Goal: Task Accomplishment & Management: Complete application form

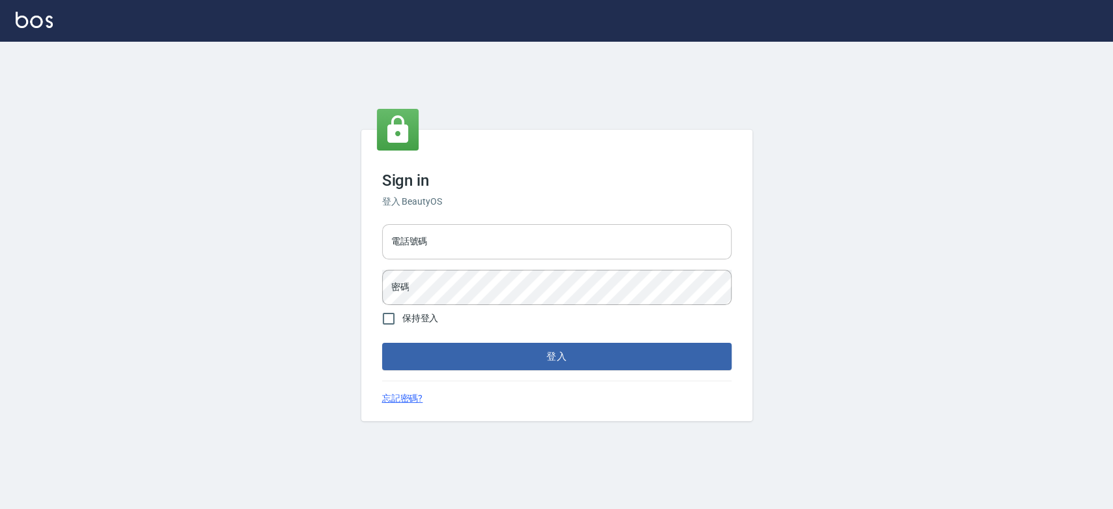
click at [486, 244] on input "電話號碼" at bounding box center [556, 241] width 349 height 35
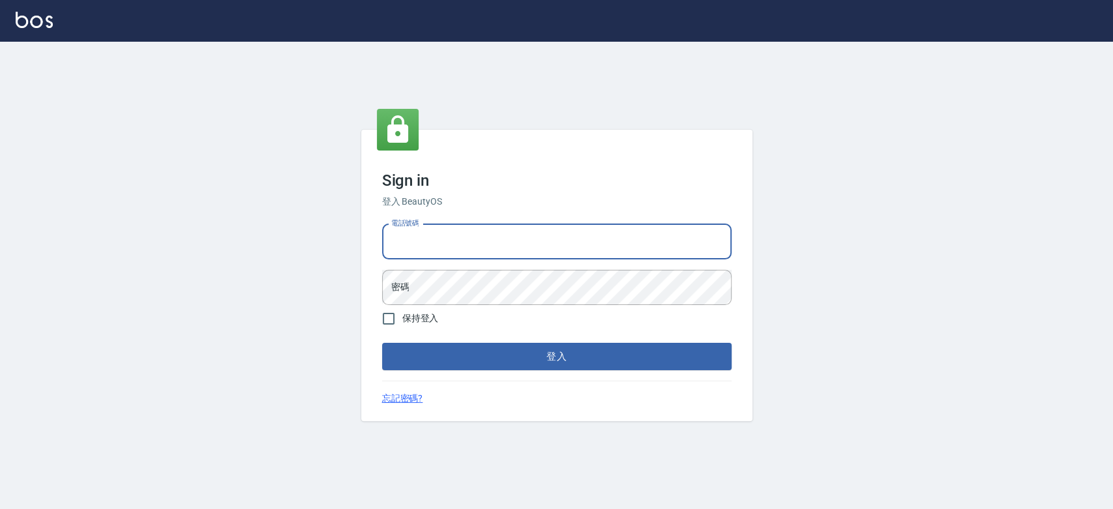
type input "0921342116"
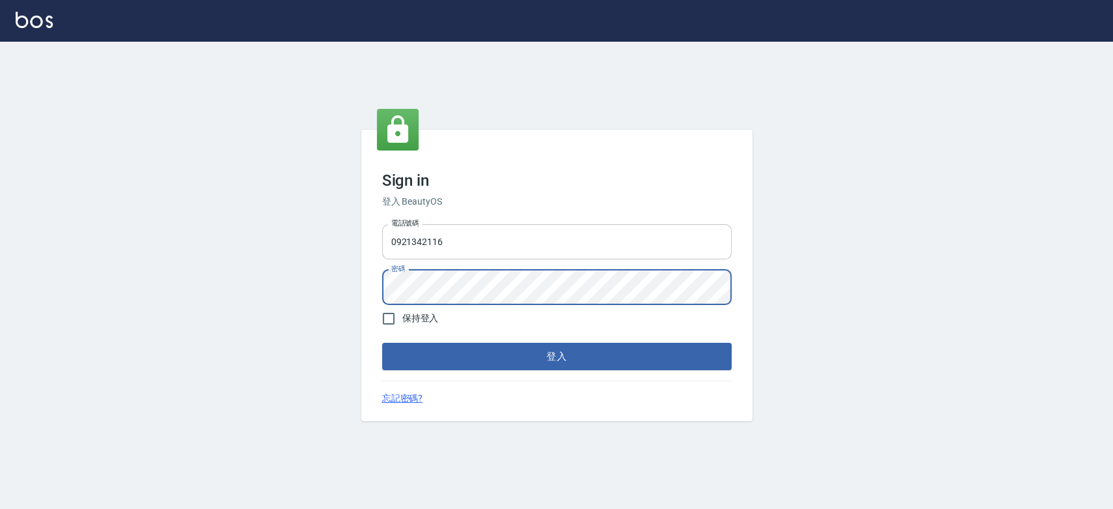
click at [382, 343] on button "登入" at bounding box center [556, 356] width 349 height 27
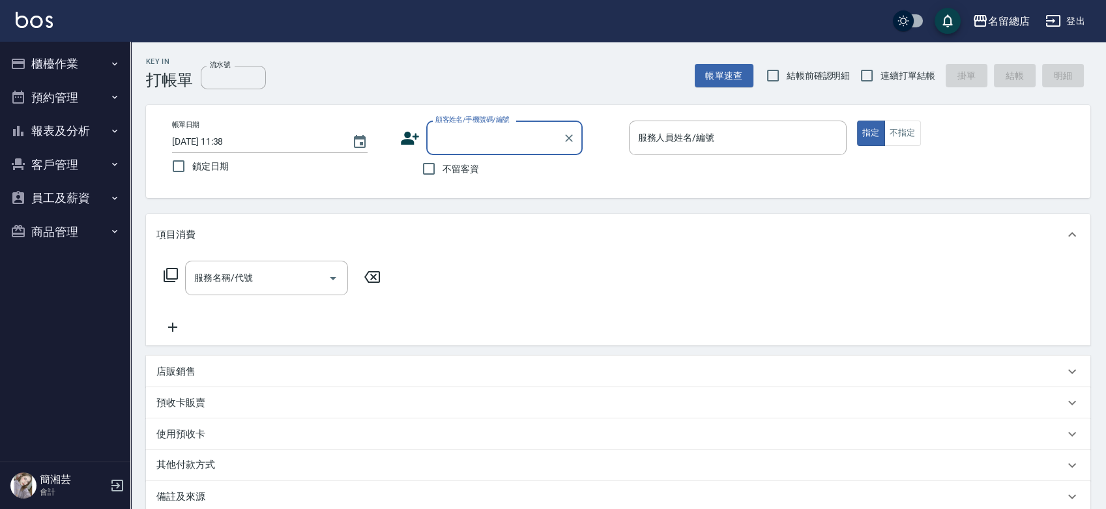
click at [69, 136] on button "報表及分析" at bounding box center [65, 131] width 120 height 34
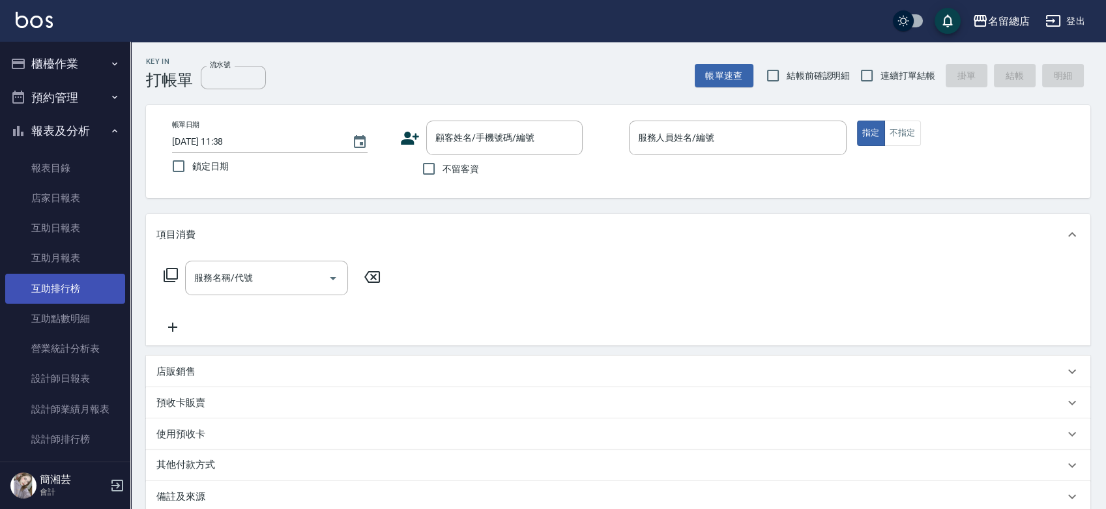
click at [72, 291] on link "互助排行榜" at bounding box center [65, 289] width 120 height 30
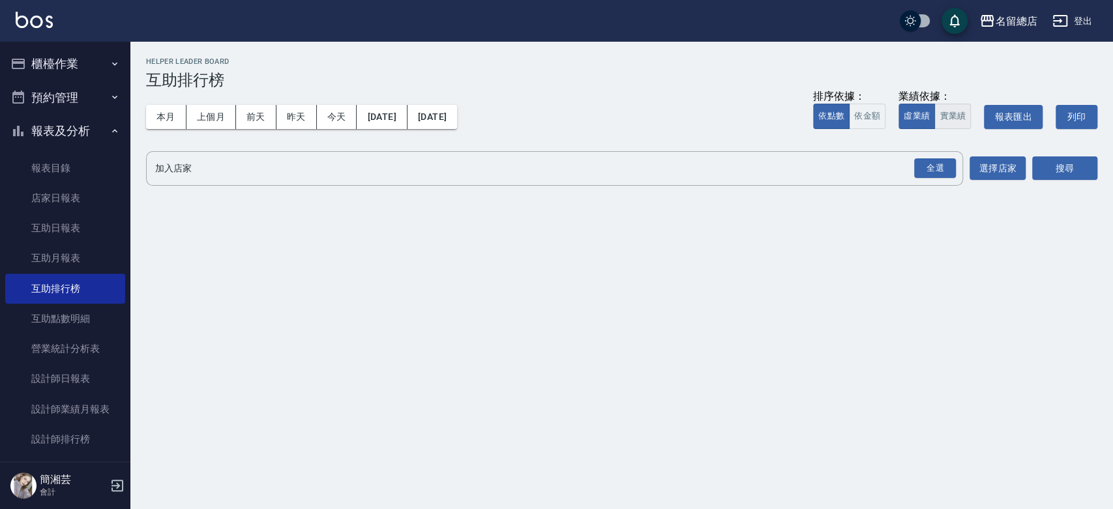
click at [950, 119] on button "實業績" at bounding box center [952, 116] width 36 height 25
click at [940, 166] on div "全選" at bounding box center [935, 168] width 42 height 20
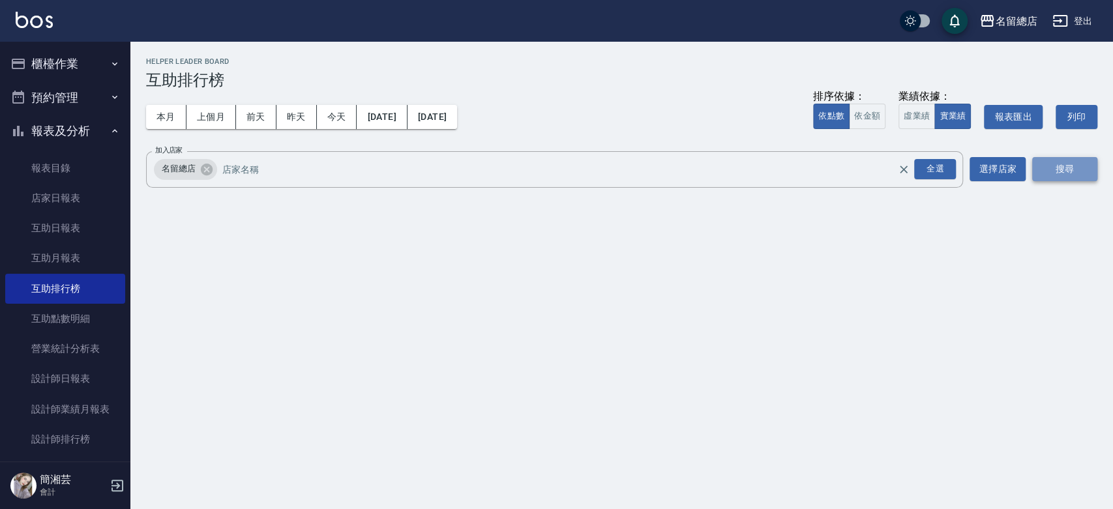
click at [1063, 172] on button "搜尋" at bounding box center [1064, 169] width 65 height 24
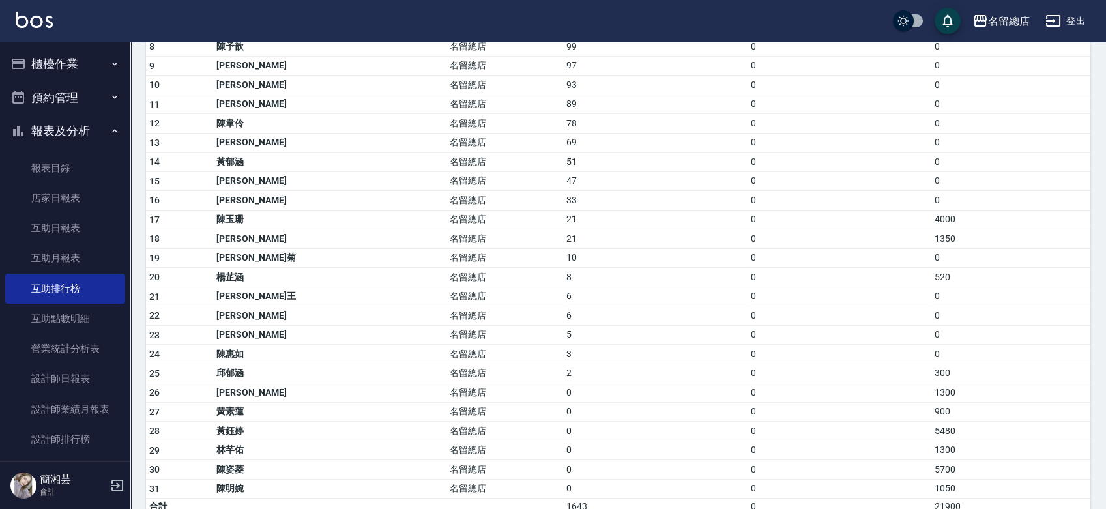
scroll to position [328, 0]
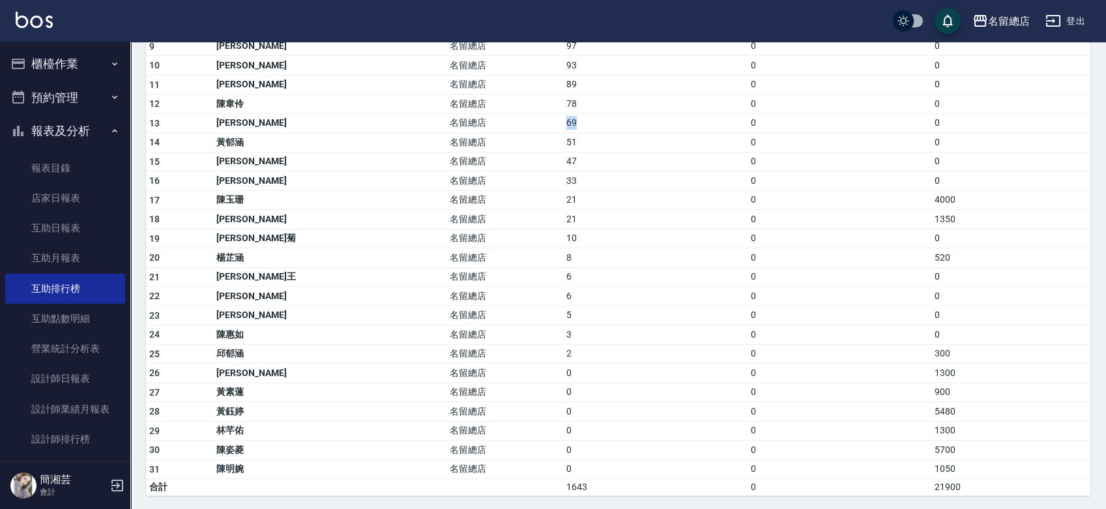
drag, startPoint x: 489, startPoint y: 120, endPoint x: 501, endPoint y: 120, distance: 12.4
click at [563, 120] on td "69" at bounding box center [655, 123] width 184 height 20
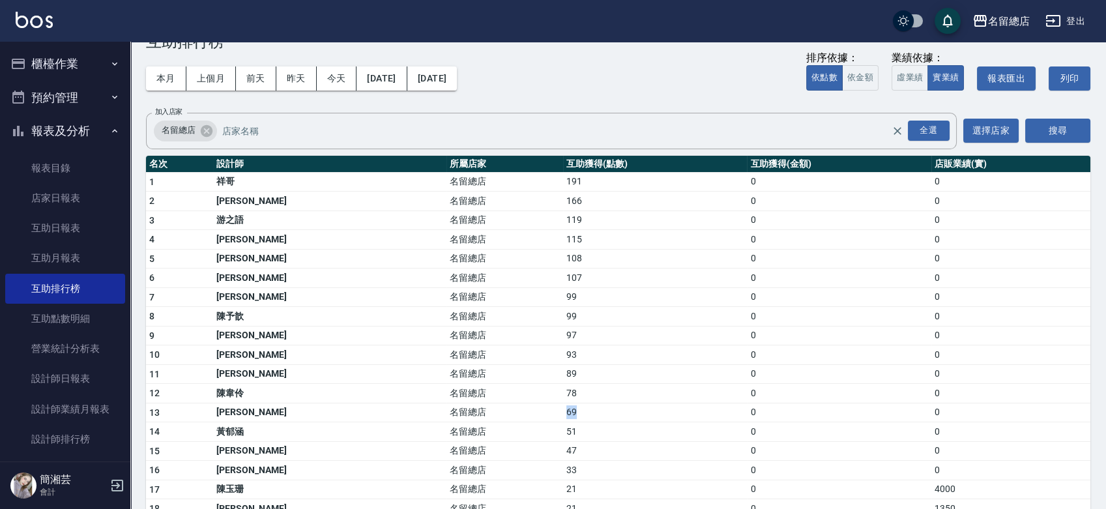
scroll to position [38, 0]
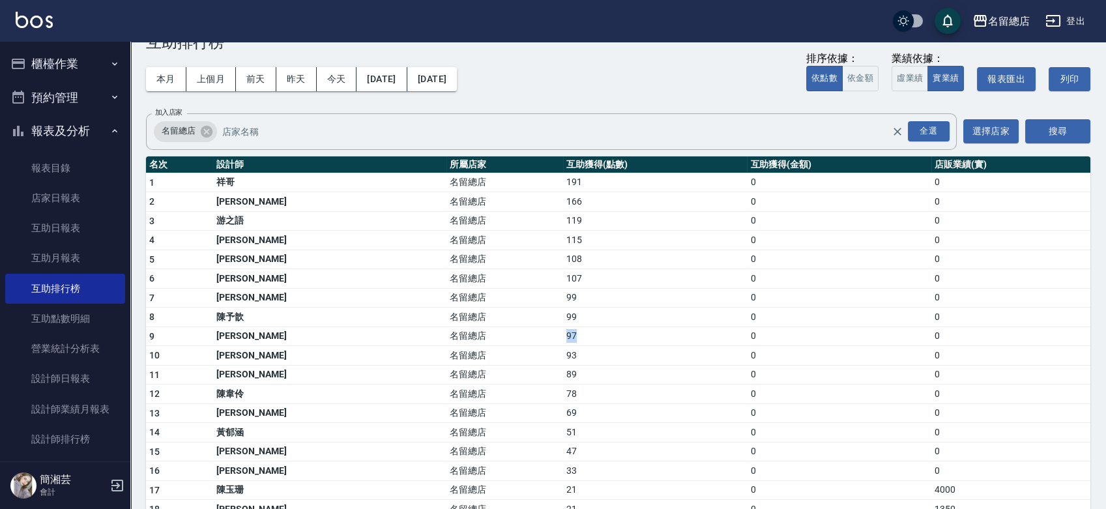
drag, startPoint x: 485, startPoint y: 336, endPoint x: 526, endPoint y: 340, distance: 41.2
click at [526, 340] on tr "9 [PERSON_NAME] 名留總店 97 0 0" at bounding box center [618, 337] width 944 height 20
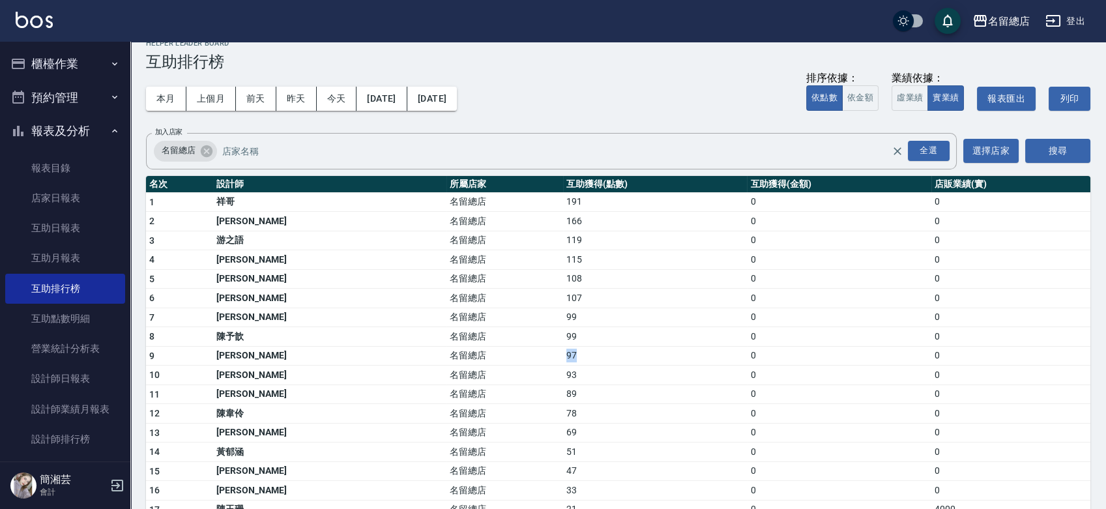
scroll to position [0, 0]
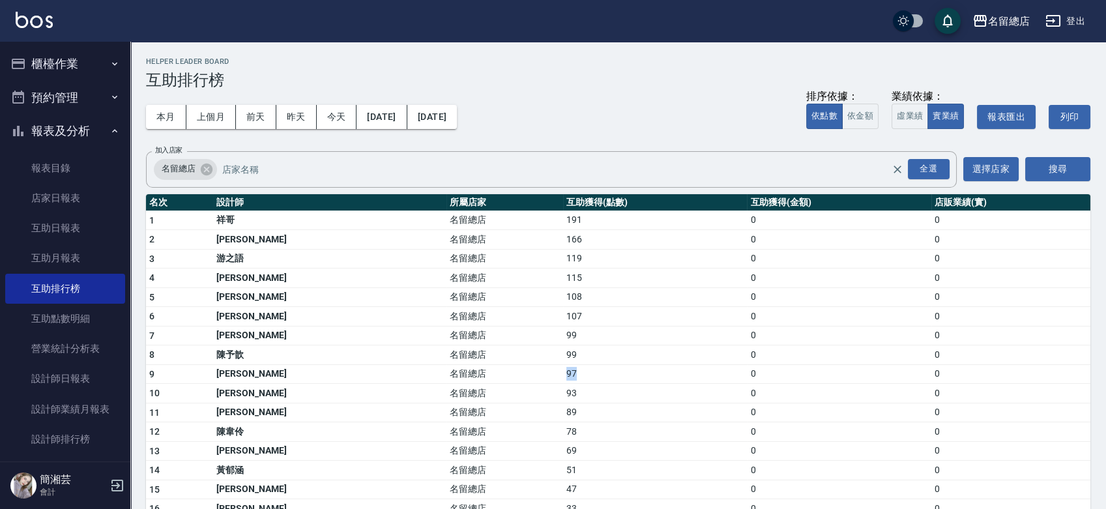
click at [50, 66] on button "櫃檯作業" at bounding box center [65, 64] width 120 height 34
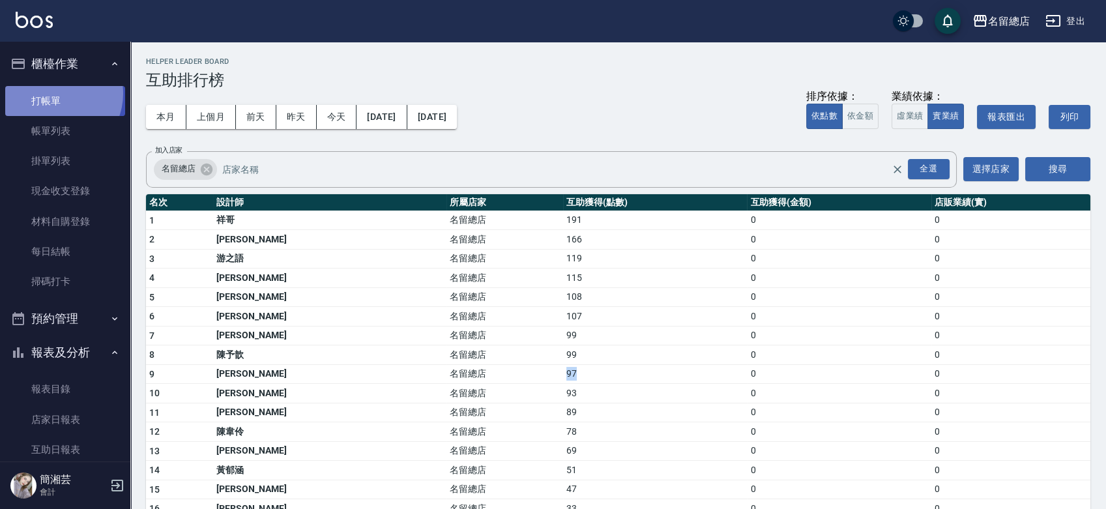
click at [53, 93] on link "打帳單" at bounding box center [65, 101] width 120 height 30
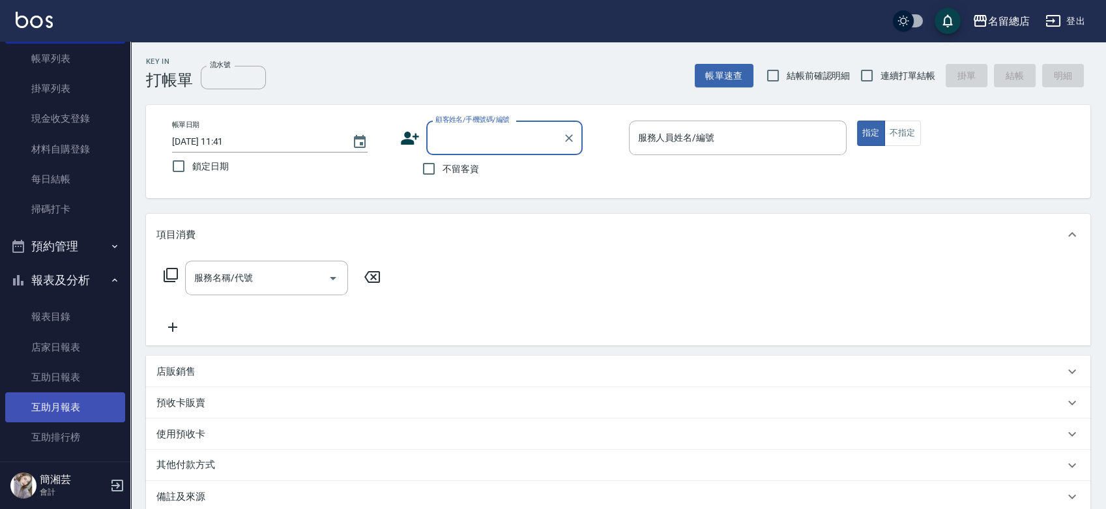
scroll to position [217, 0]
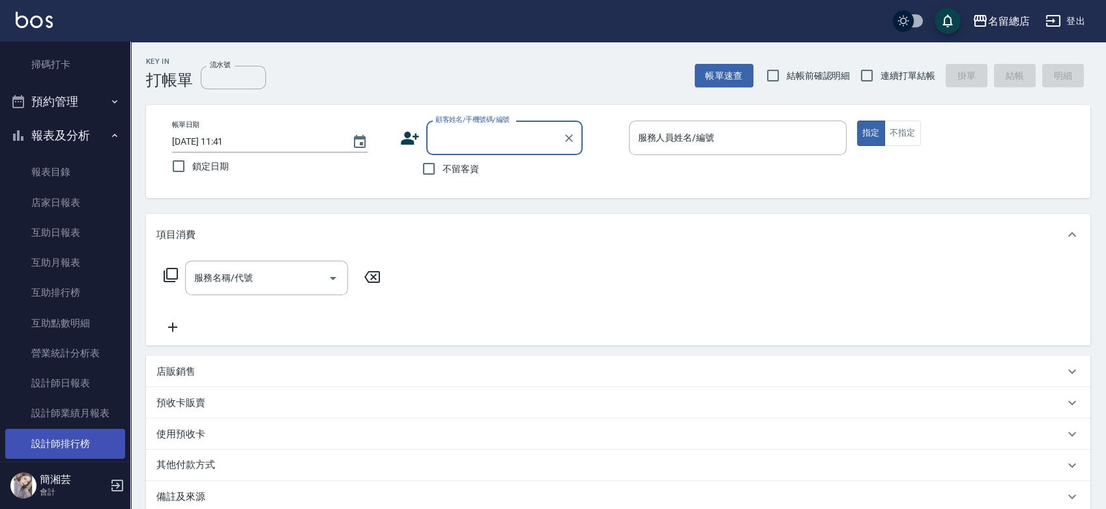
click at [83, 438] on link "設計師排行榜" at bounding box center [65, 444] width 120 height 30
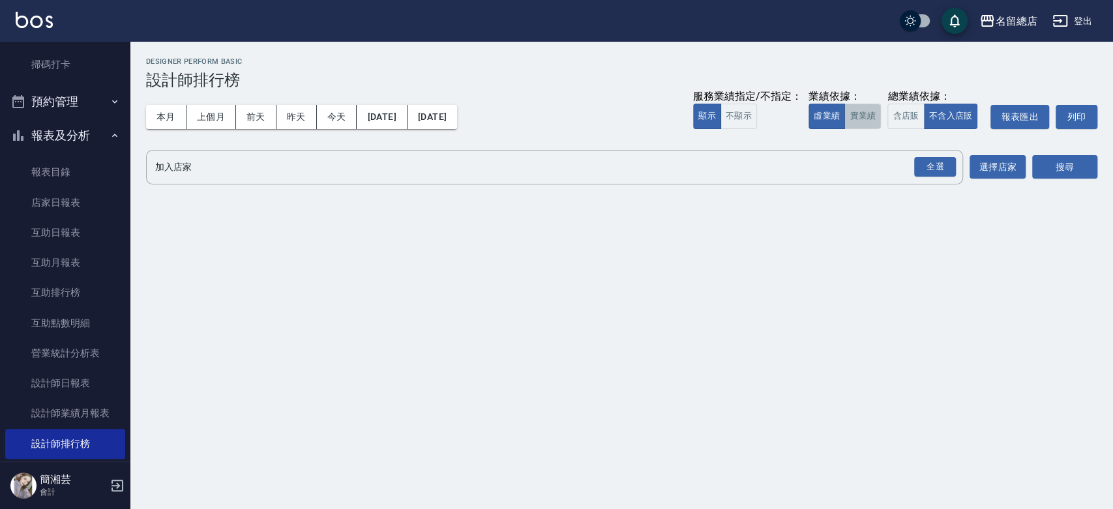
click at [859, 117] on button "實業績" at bounding box center [862, 116] width 36 height 25
click at [940, 169] on div "全選" at bounding box center [935, 167] width 42 height 20
click at [1065, 166] on button "搜尋" at bounding box center [1064, 168] width 65 height 24
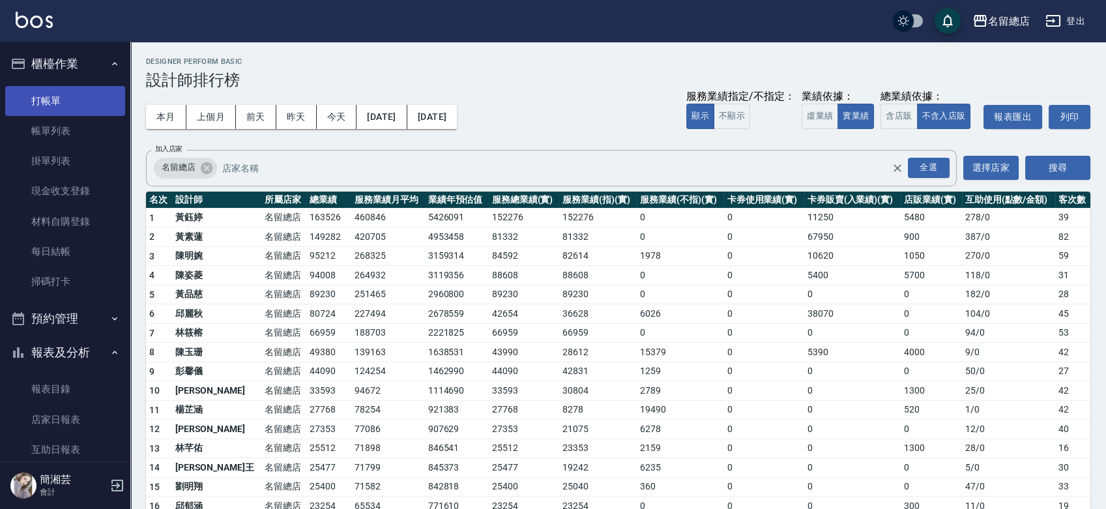
click at [57, 102] on link "打帳單" at bounding box center [65, 101] width 120 height 30
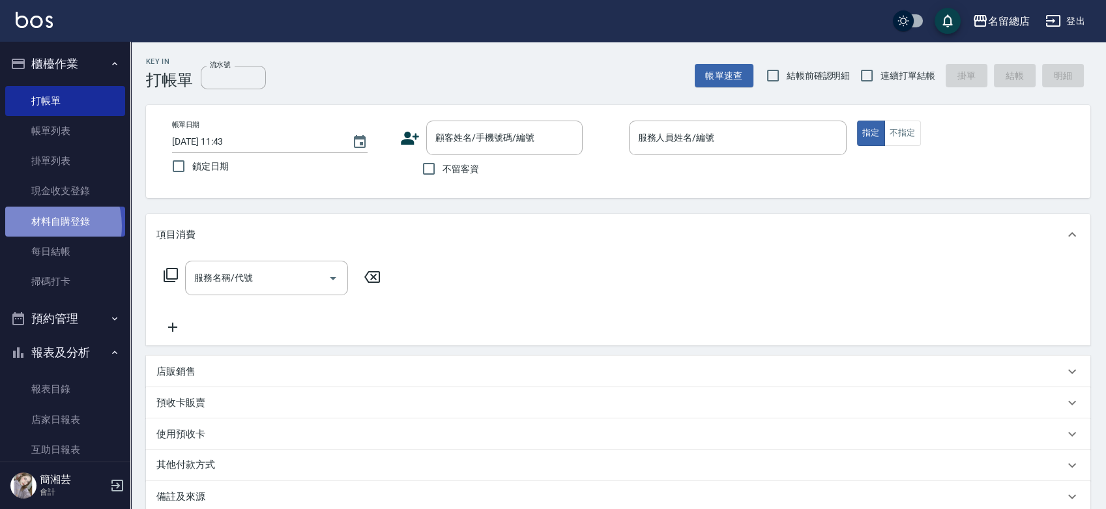
click at [42, 226] on link "材料自購登錄" at bounding box center [65, 222] width 120 height 30
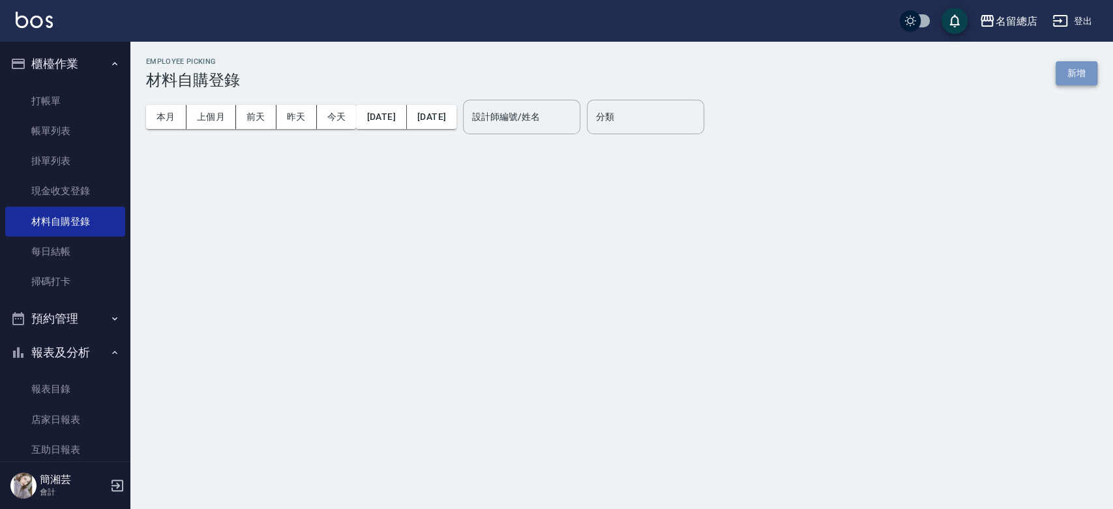
click at [1073, 78] on button "新增" at bounding box center [1076, 73] width 42 height 24
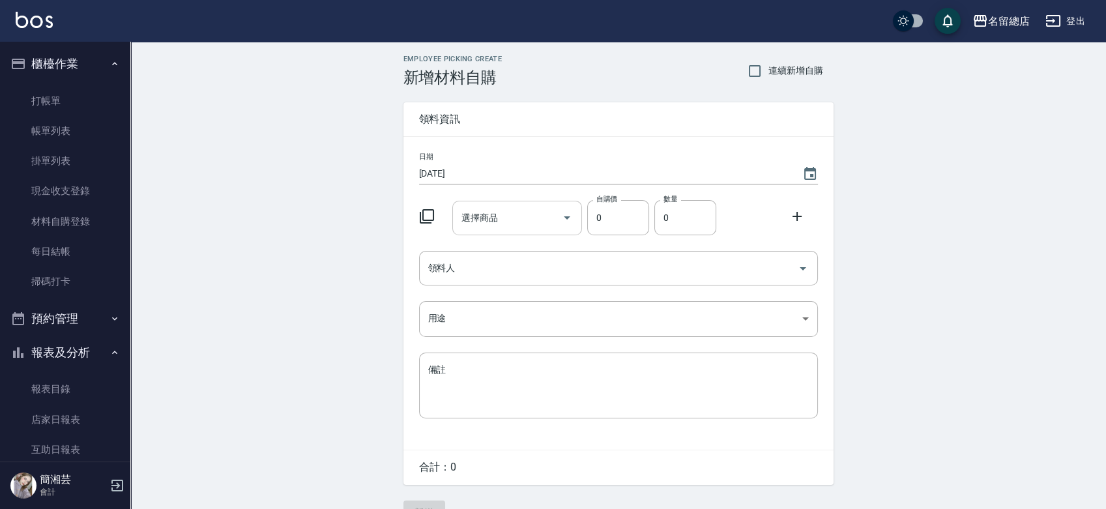
click at [495, 208] on input "選擇商品" at bounding box center [507, 218] width 98 height 23
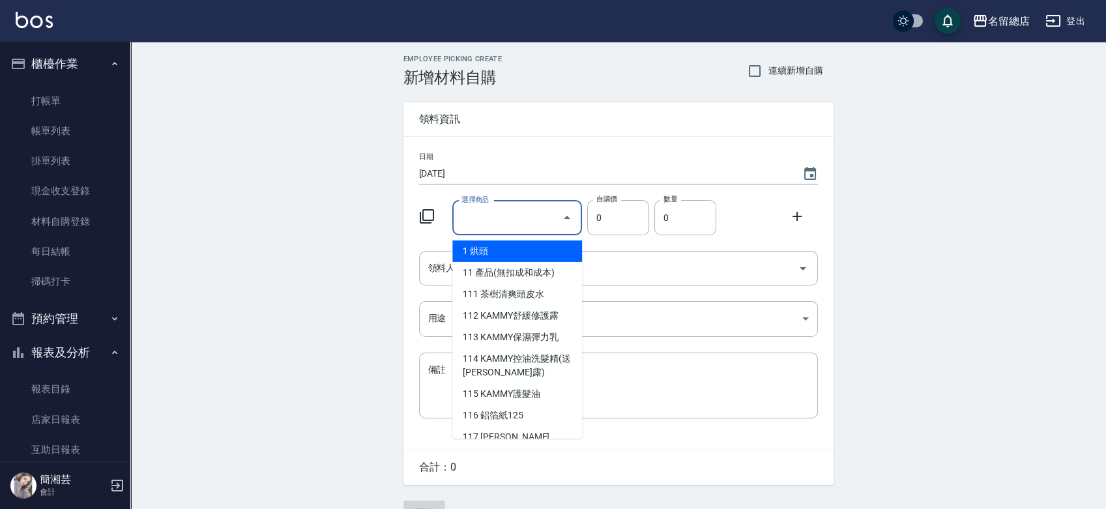
type input "6%色水"
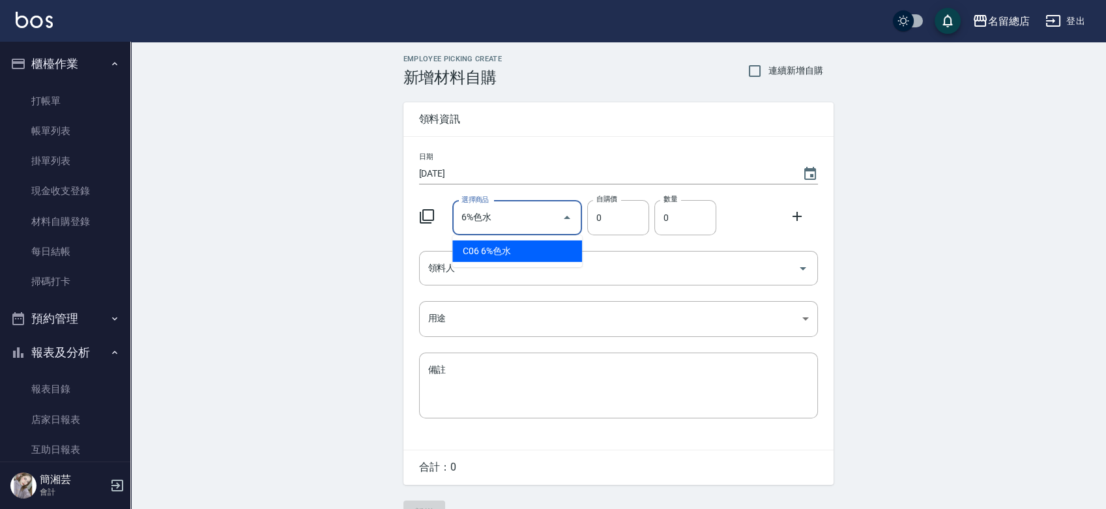
click at [493, 242] on li "C06 6%色水" at bounding box center [517, 251] width 130 height 22
type input "105"
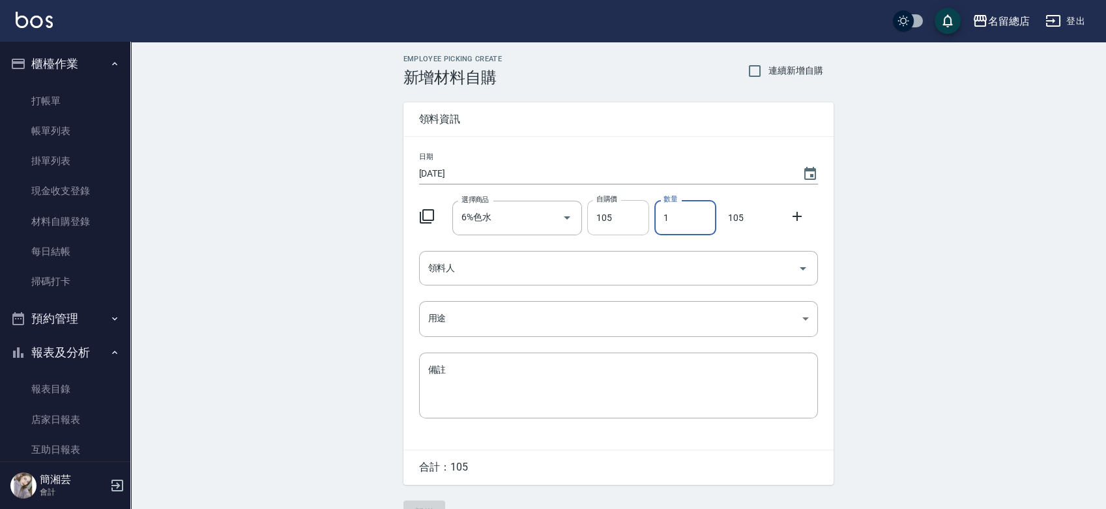
drag, startPoint x: 688, startPoint y: 224, endPoint x: 643, endPoint y: 225, distance: 45.0
click at [659, 224] on input "1" at bounding box center [685, 217] width 62 height 35
type input "2"
click at [682, 264] on input "領料人" at bounding box center [609, 268] width 368 height 23
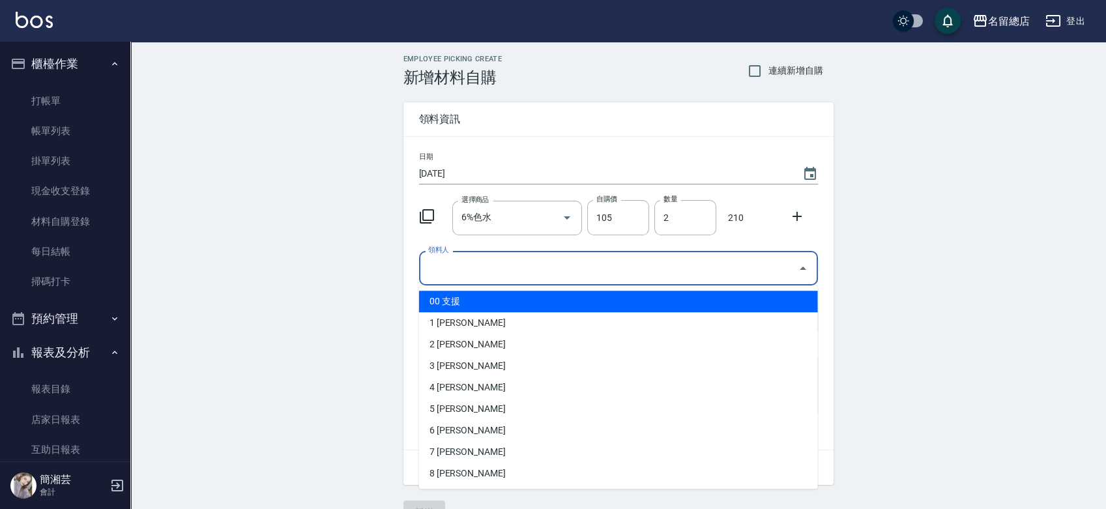
click at [794, 212] on icon at bounding box center [797, 217] width 16 height 16
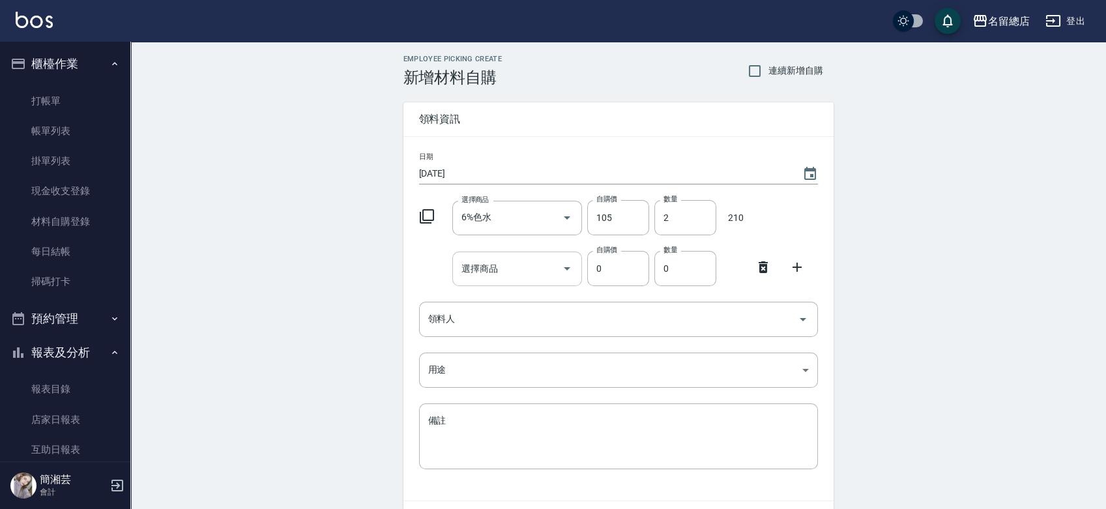
drag, startPoint x: 488, startPoint y: 269, endPoint x: 493, endPoint y: 276, distance: 8.5
click at [488, 269] on input "選擇商品" at bounding box center [507, 268] width 98 height 23
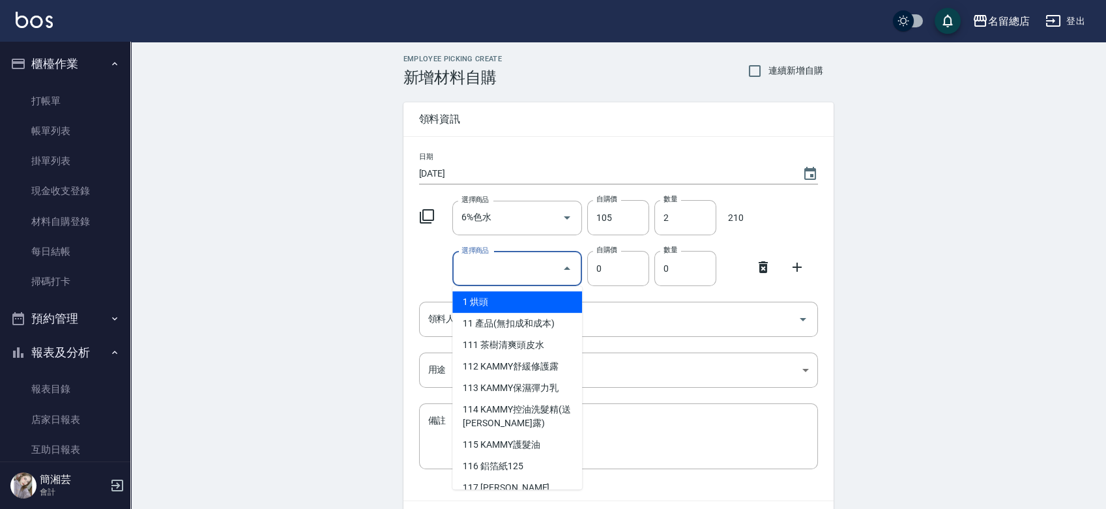
type input "9%色水"
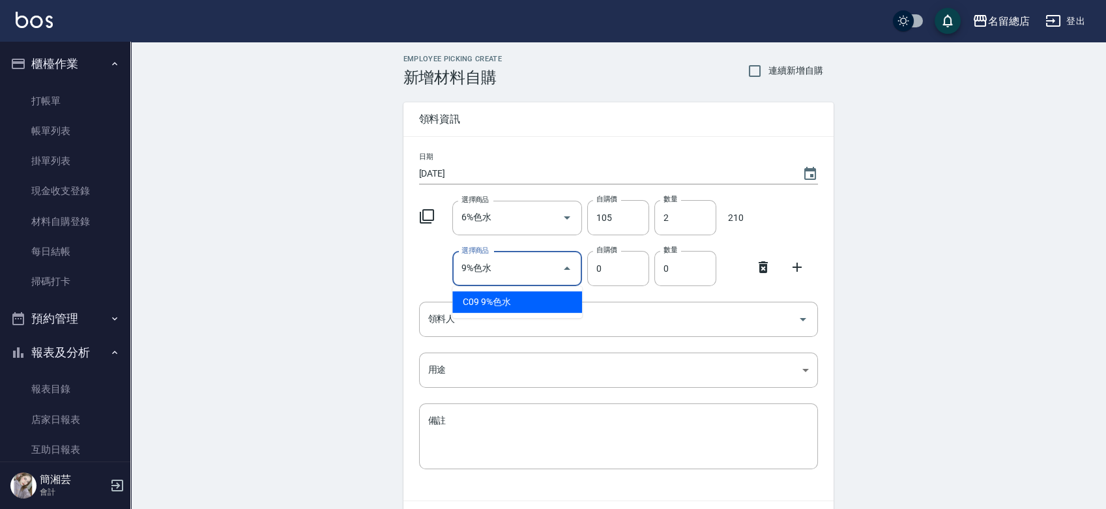
click at [517, 301] on li "C09 9%色水" at bounding box center [517, 302] width 130 height 22
type input "105"
type input "1"
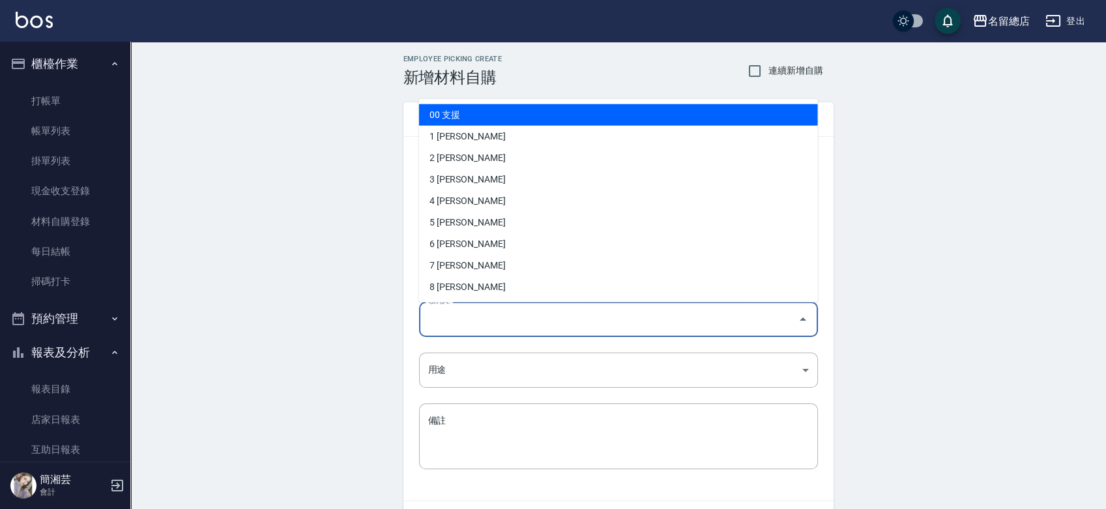
click at [514, 312] on input "領料人" at bounding box center [609, 319] width 368 height 23
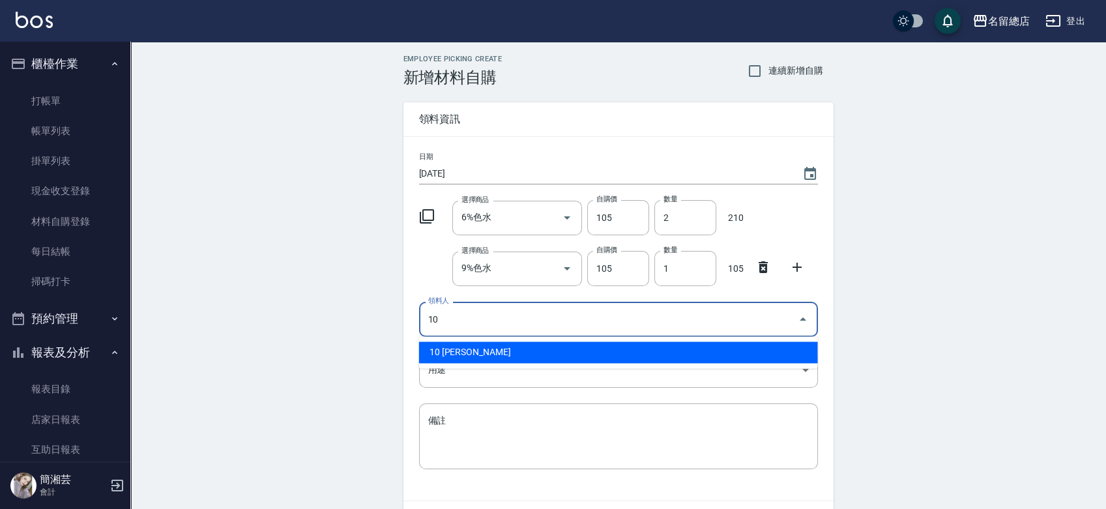
type input "10 [PERSON_NAME]"
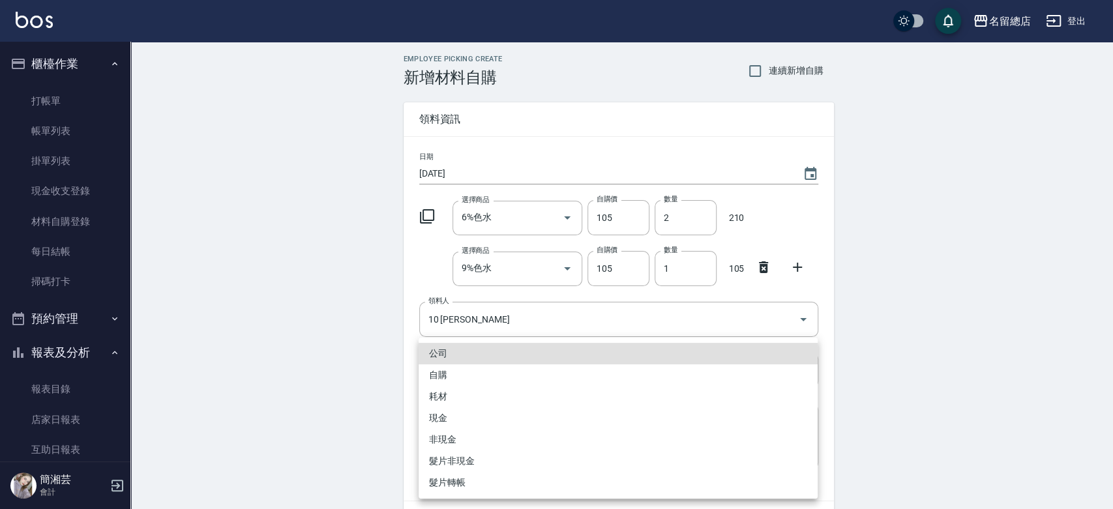
click at [440, 378] on li "自購" at bounding box center [617, 375] width 399 height 22
type input "自購"
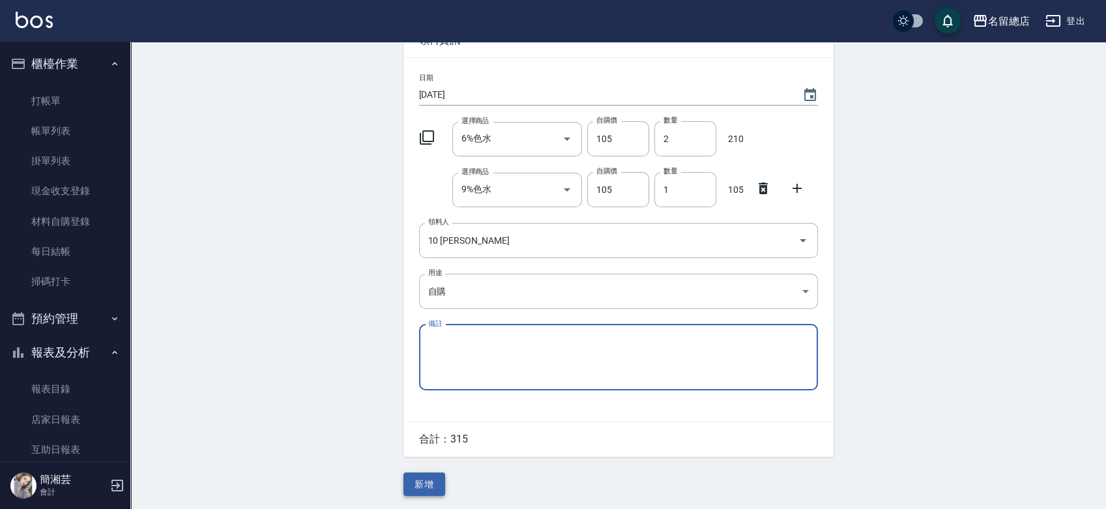
scroll to position [80, 0]
click at [408, 482] on button "新增" at bounding box center [424, 485] width 42 height 24
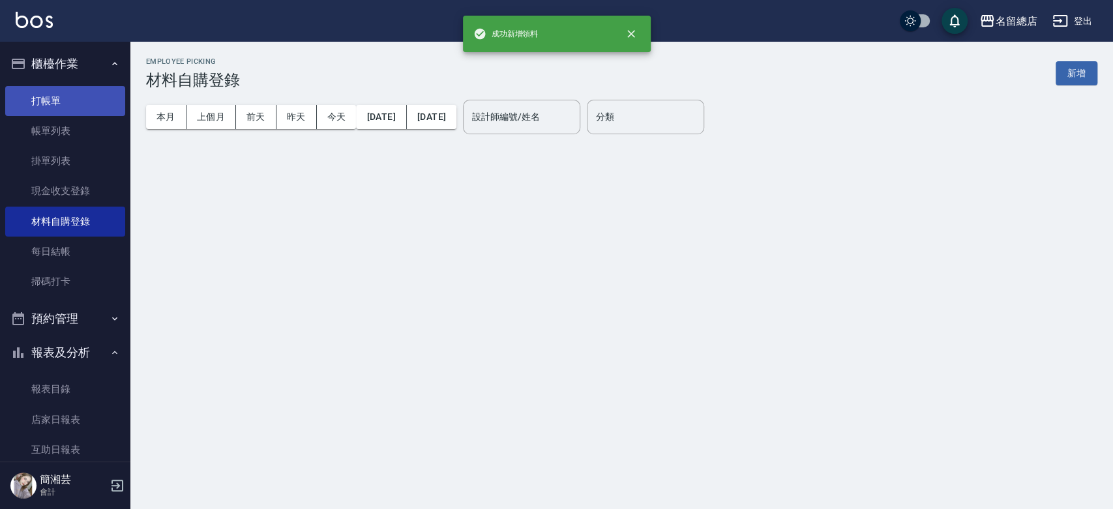
click at [56, 105] on link "打帳單" at bounding box center [65, 101] width 120 height 30
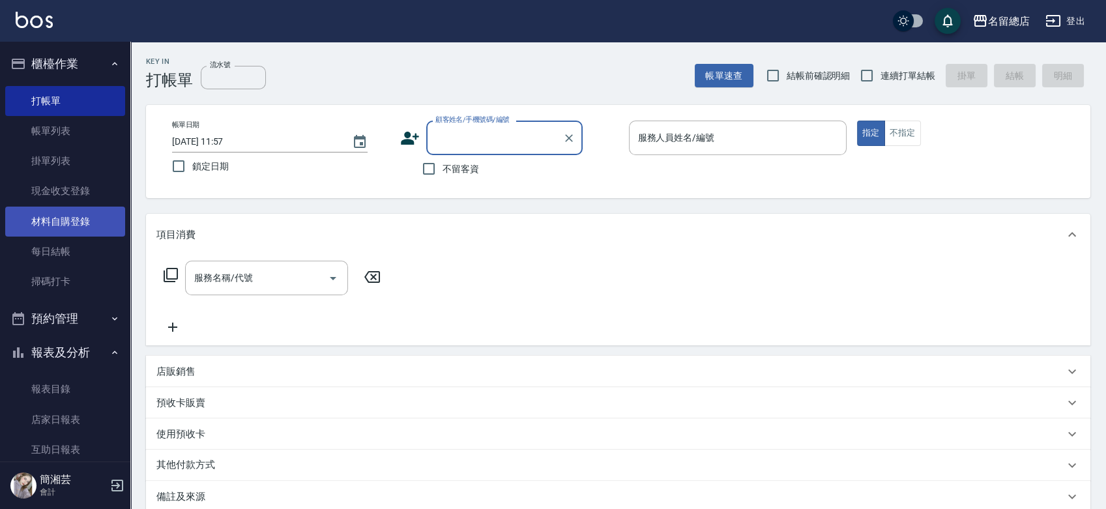
click at [53, 222] on link "材料自購登錄" at bounding box center [65, 222] width 120 height 30
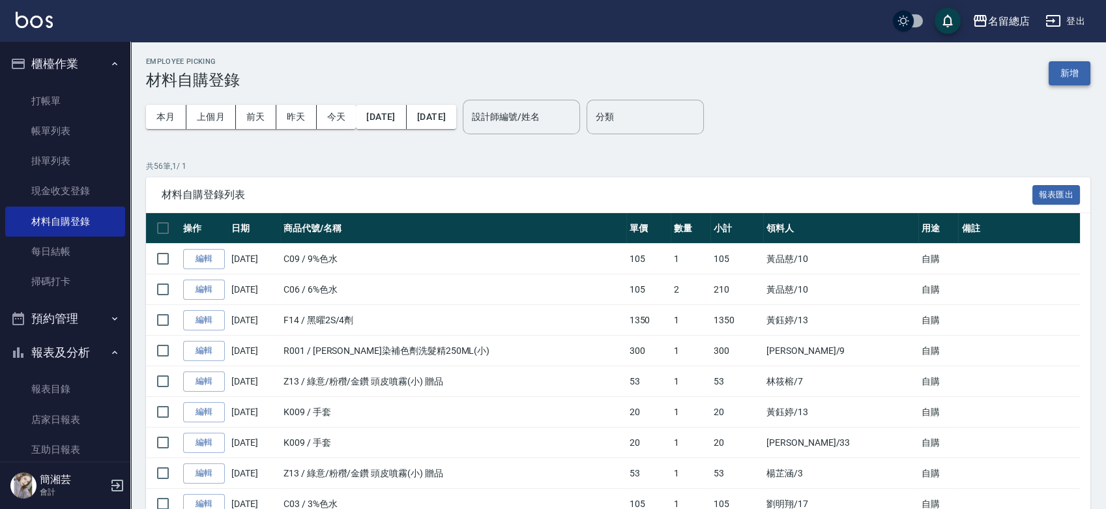
click at [1088, 79] on button "新增" at bounding box center [1070, 73] width 42 height 24
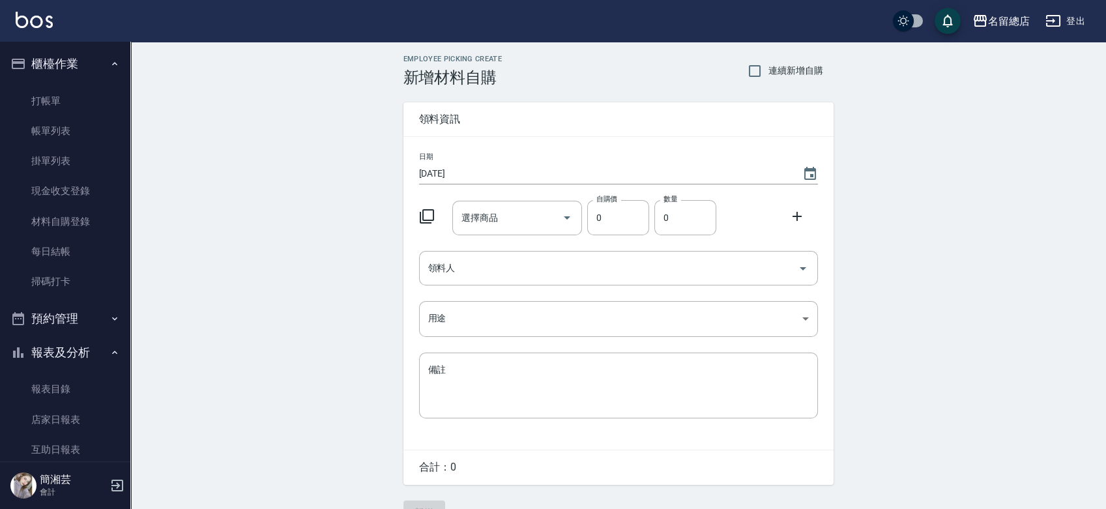
click at [464, 213] on input "選擇商品" at bounding box center [507, 218] width 98 height 23
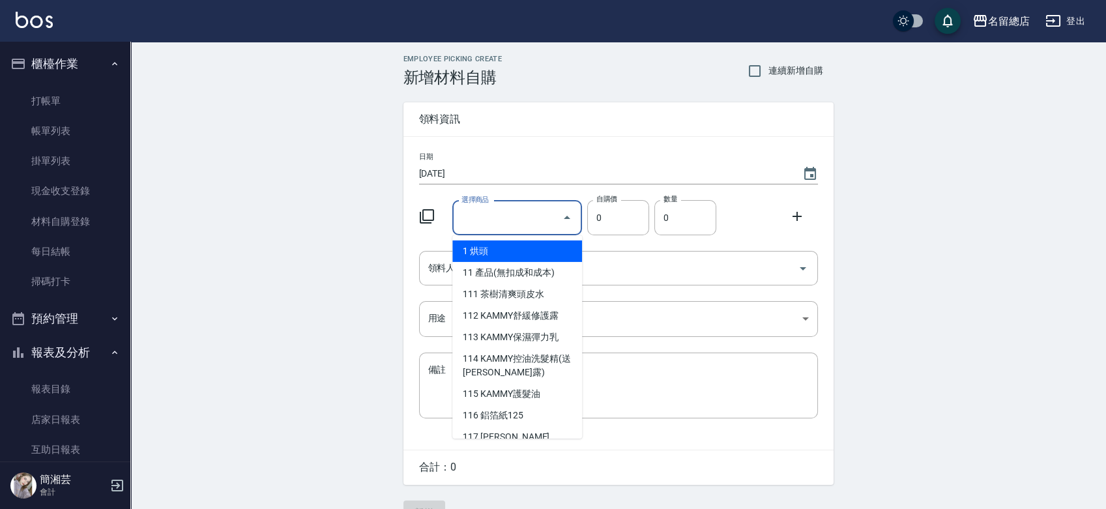
type input "6%色水"
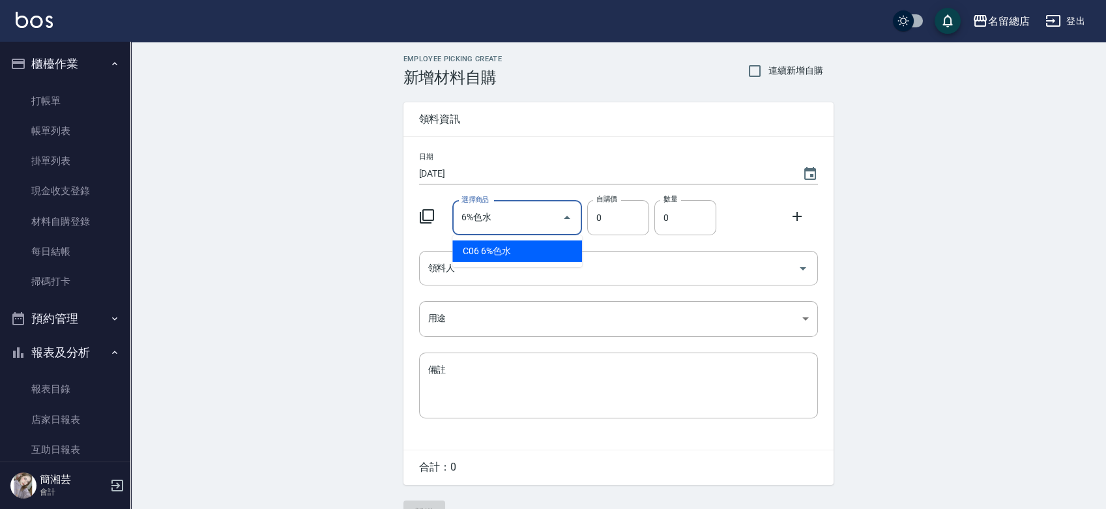
click at [512, 254] on li "C06 6%色水" at bounding box center [517, 251] width 130 height 22
type input "105"
type input "1"
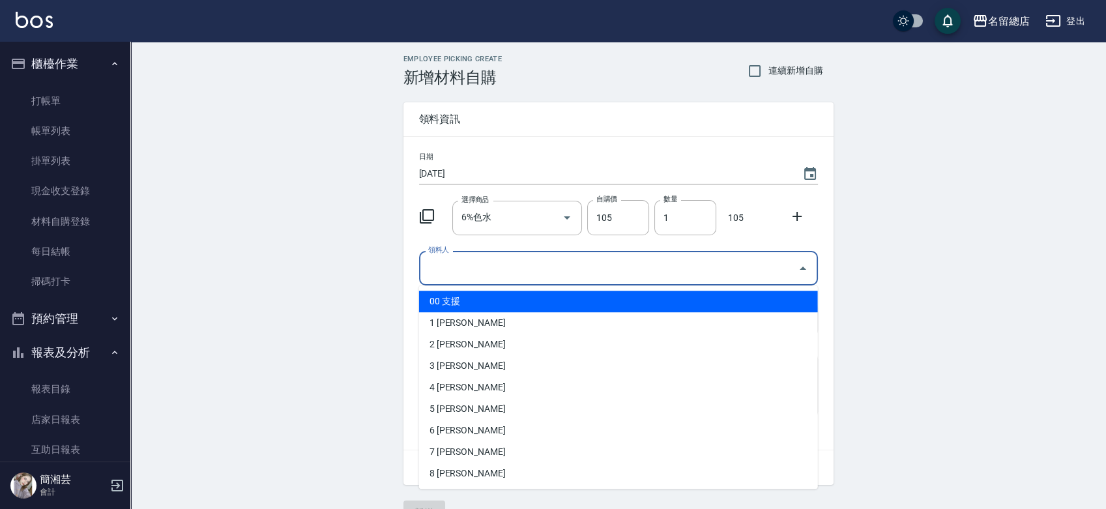
click at [510, 273] on input "領料人" at bounding box center [609, 268] width 368 height 23
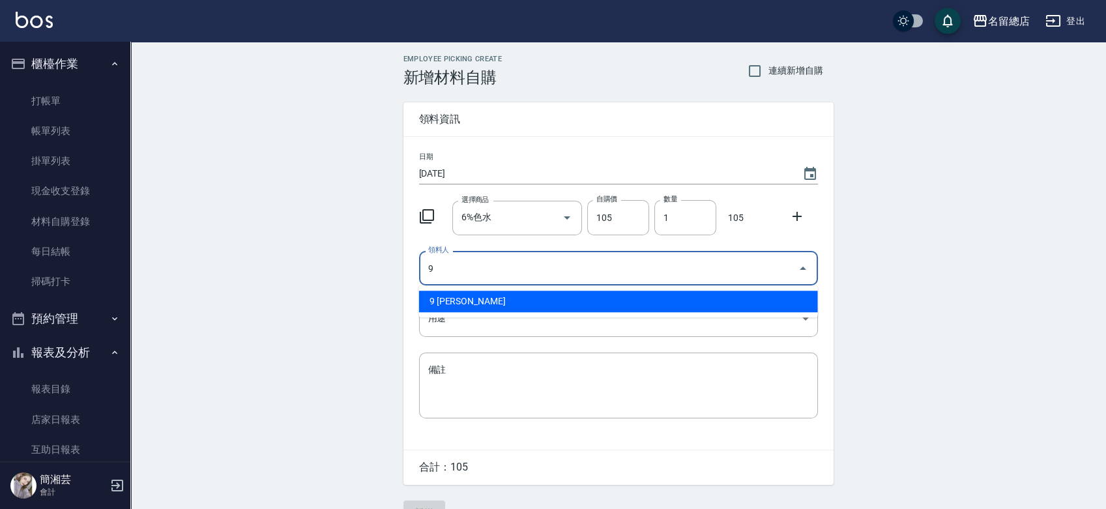
type input "9 [PERSON_NAME]"
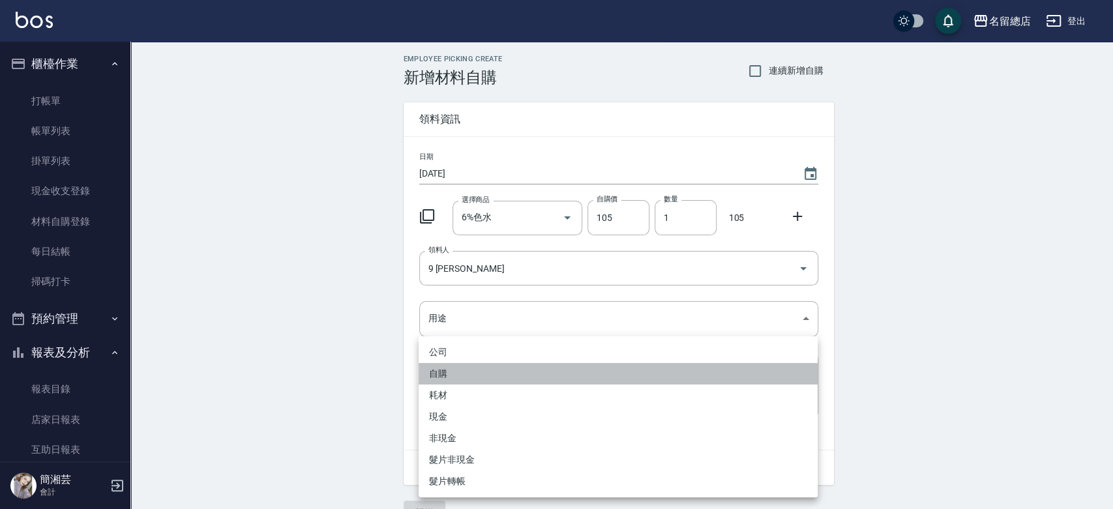
drag, startPoint x: 486, startPoint y: 375, endPoint x: 469, endPoint y: 374, distance: 16.3
click at [482, 375] on li "自購" at bounding box center [617, 374] width 399 height 22
type input "自購"
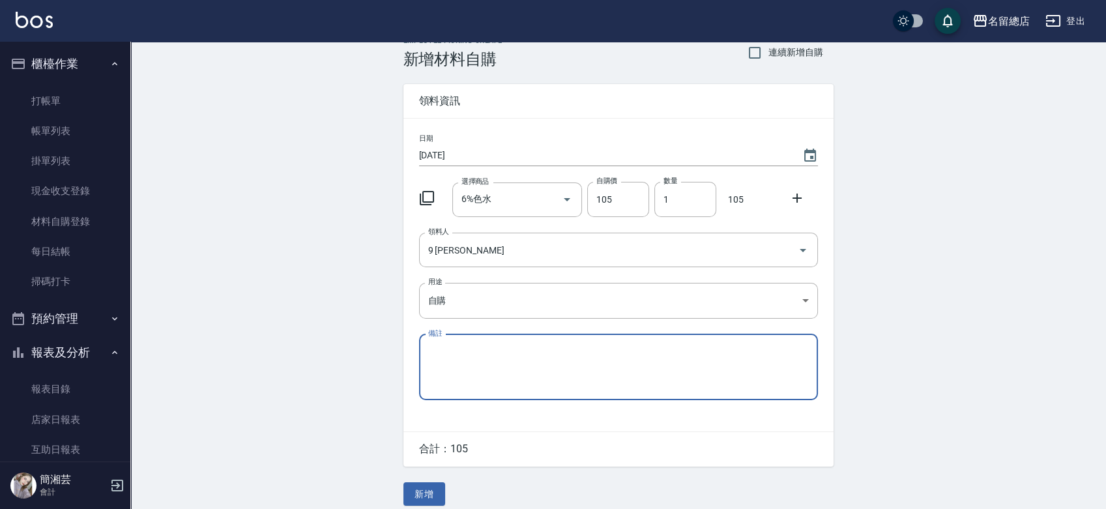
scroll to position [29, 0]
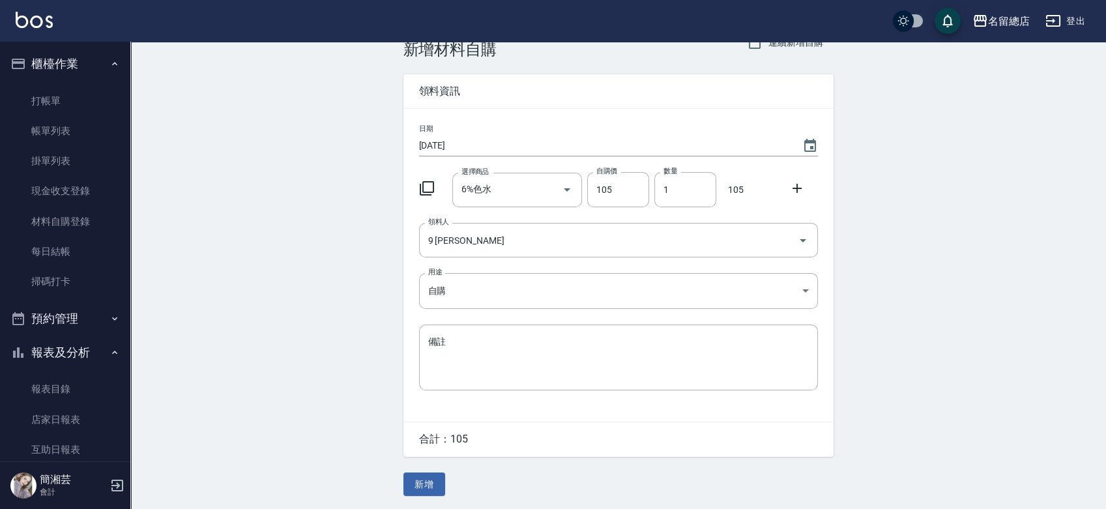
click at [431, 496] on div "Employee Picking Create 新增材料自購 連續新增自購 領料資訊 日期 [DATE] 選擇商品 6%色水 選擇商品 自購價 105 自購價…" at bounding box center [618, 261] width 456 height 495
click at [429, 493] on button "新增" at bounding box center [424, 485] width 42 height 24
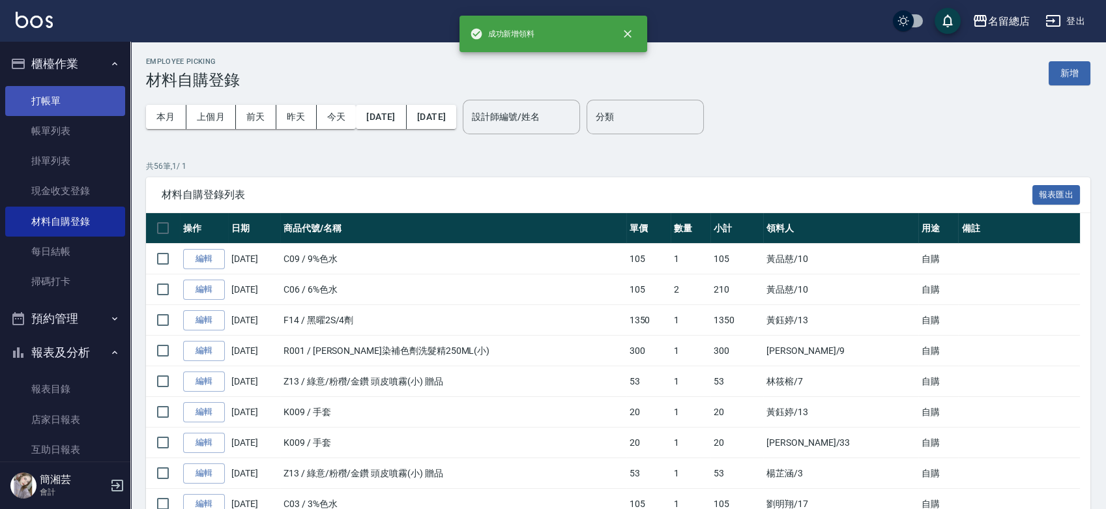
click at [38, 95] on link "打帳單" at bounding box center [65, 101] width 120 height 30
